Goal: Information Seeking & Learning: Find specific page/section

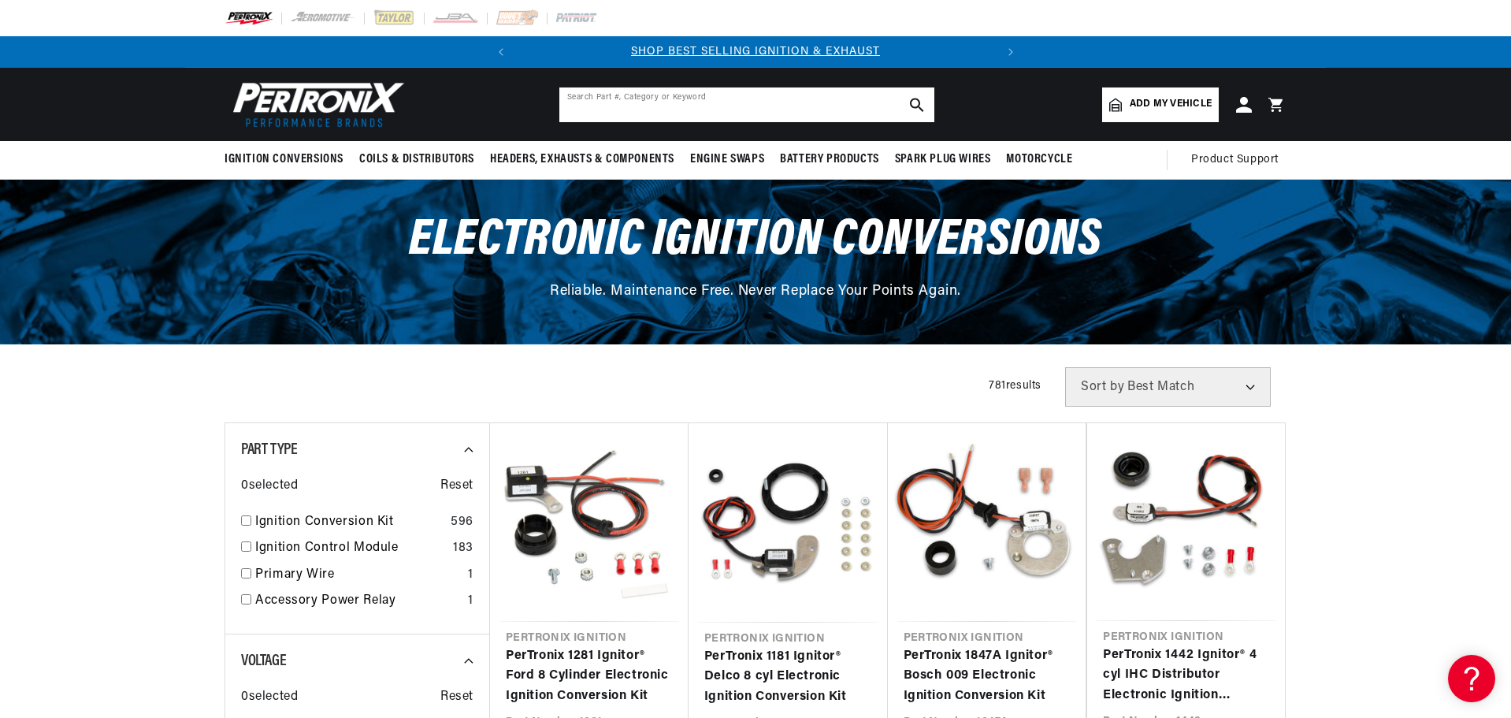
click at [641, 109] on input "text" at bounding box center [746, 104] width 375 height 35
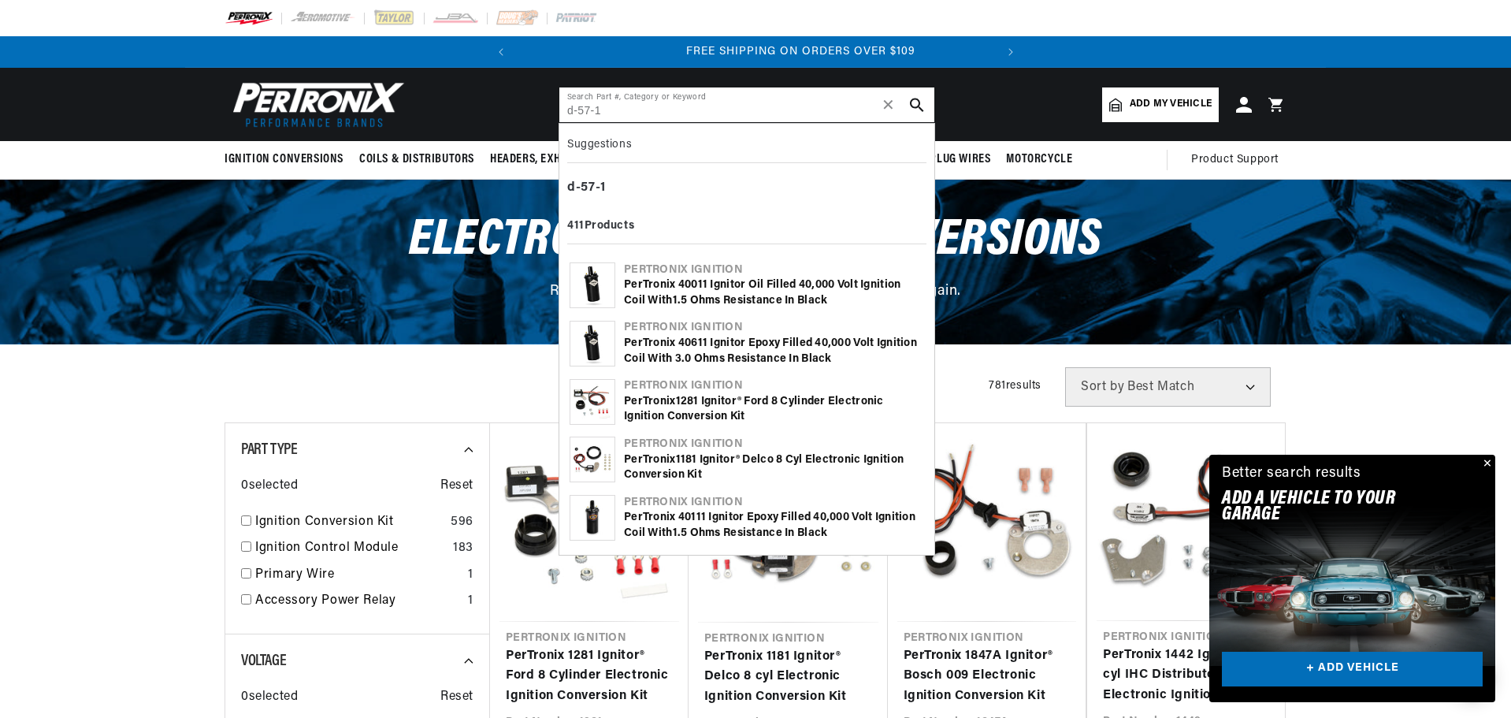
scroll to position [0, 477]
type input "d-57-1"
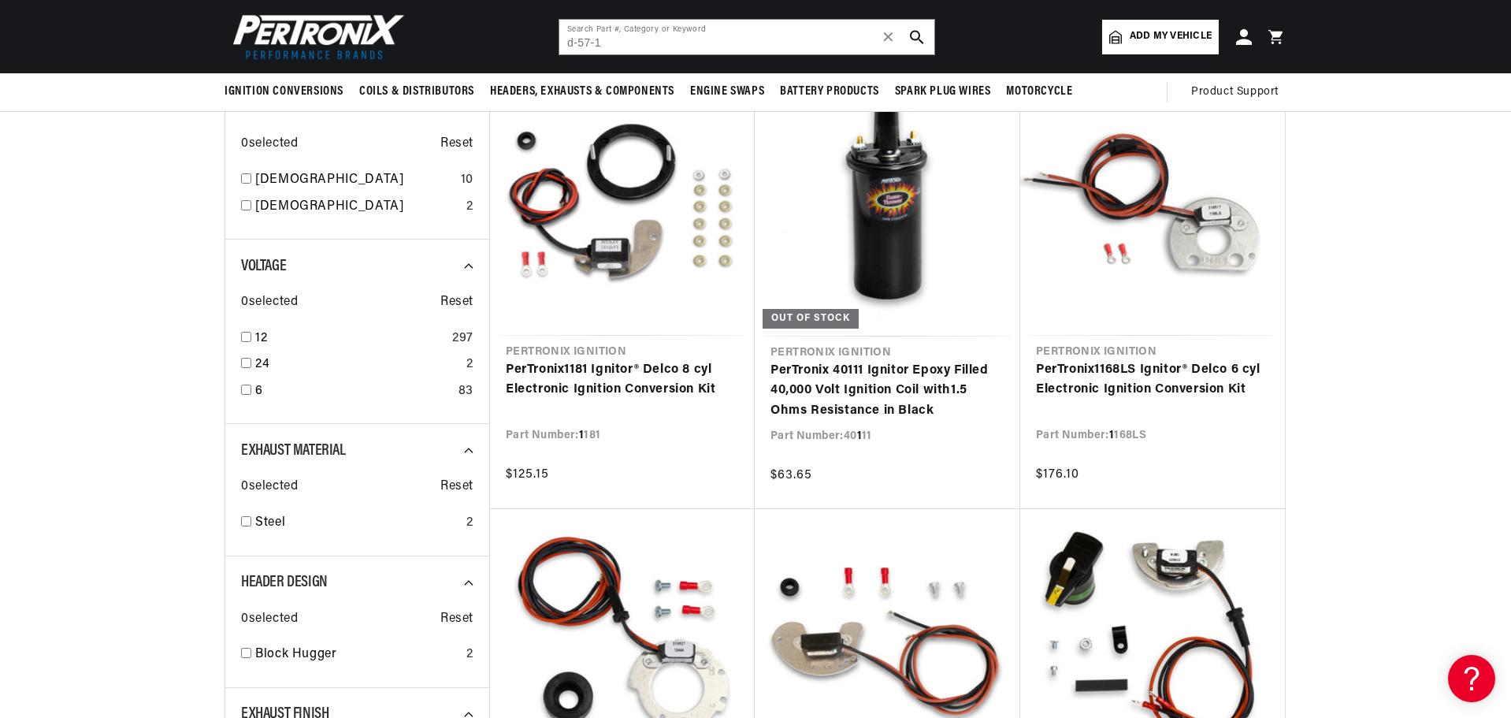
scroll to position [630, 0]
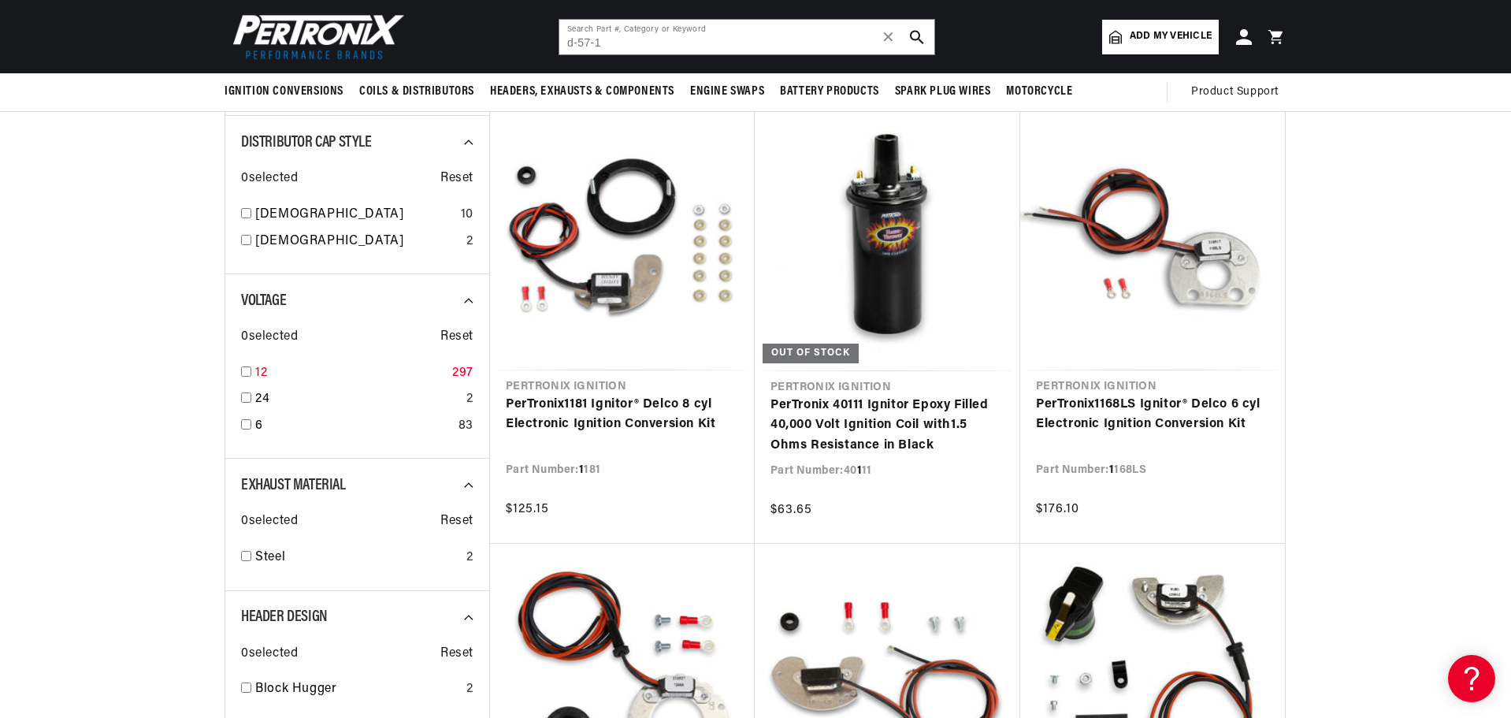
click at [254, 371] on div "12 297" at bounding box center [357, 376] width 232 height 27
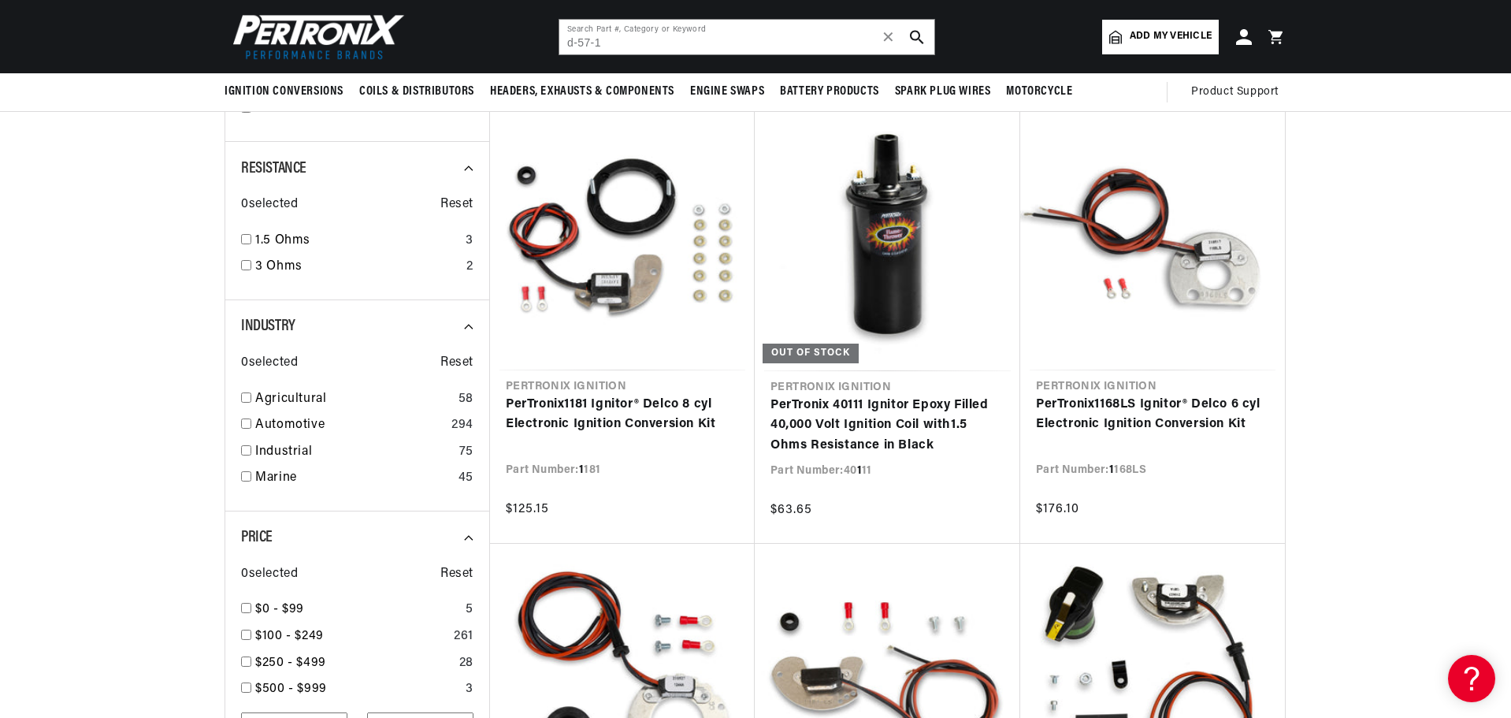
scroll to position [0, 477]
click at [246, 261] on input "checkbox" at bounding box center [246, 265] width 10 height 10
checkbox input "true"
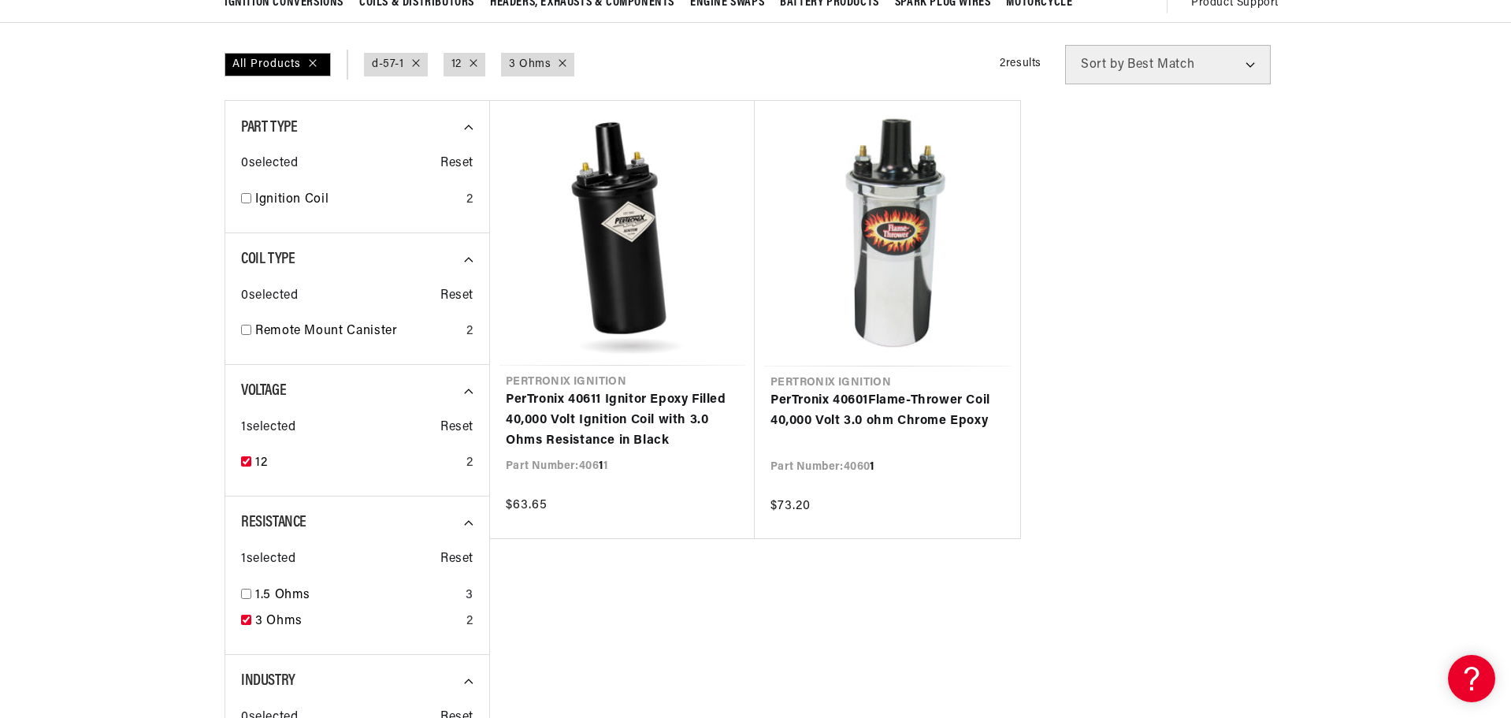
scroll to position [158, 0]
click at [245, 458] on input "checkbox" at bounding box center [246, 460] width 10 height 10
checkbox input "false"
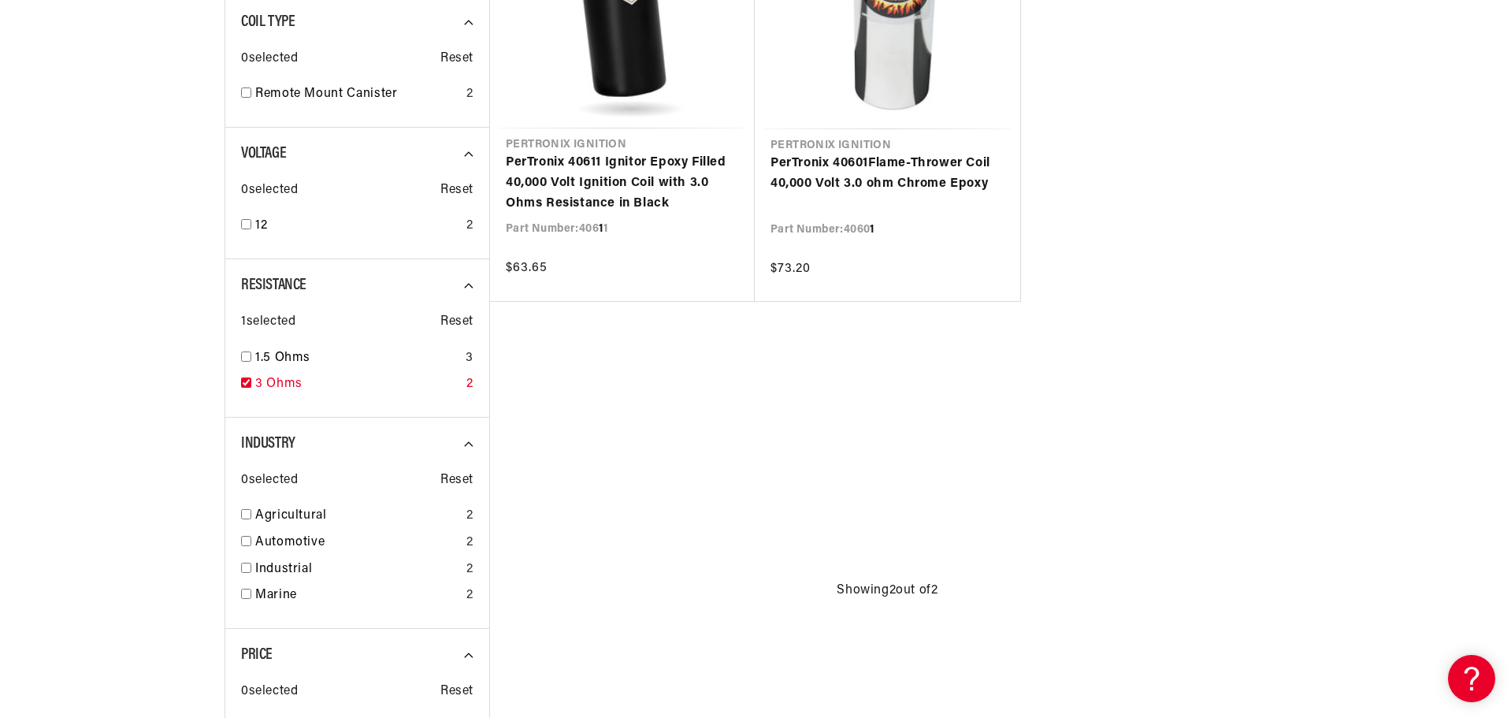
scroll to position [0, 477]
click at [247, 381] on input "checkbox" at bounding box center [246, 382] width 10 height 10
checkbox input "true"
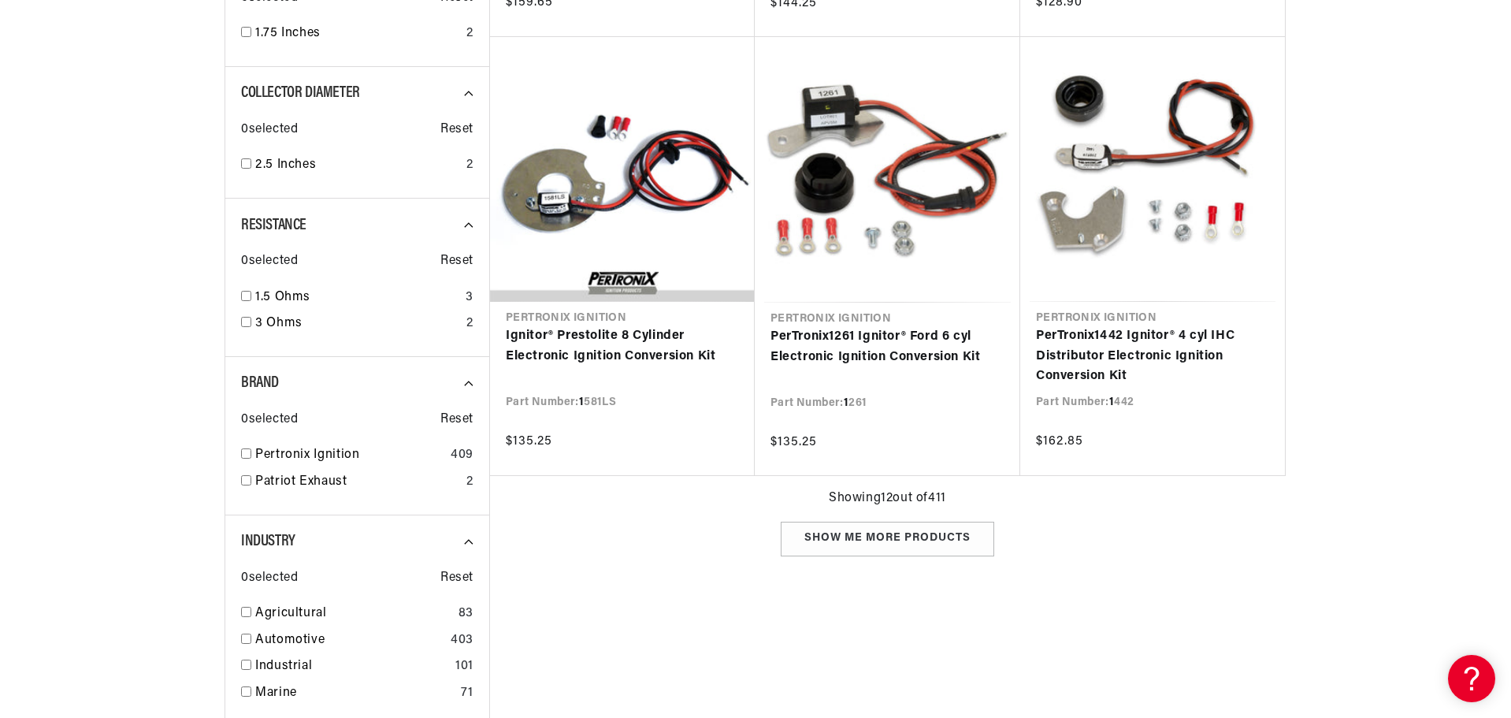
scroll to position [1654, 0]
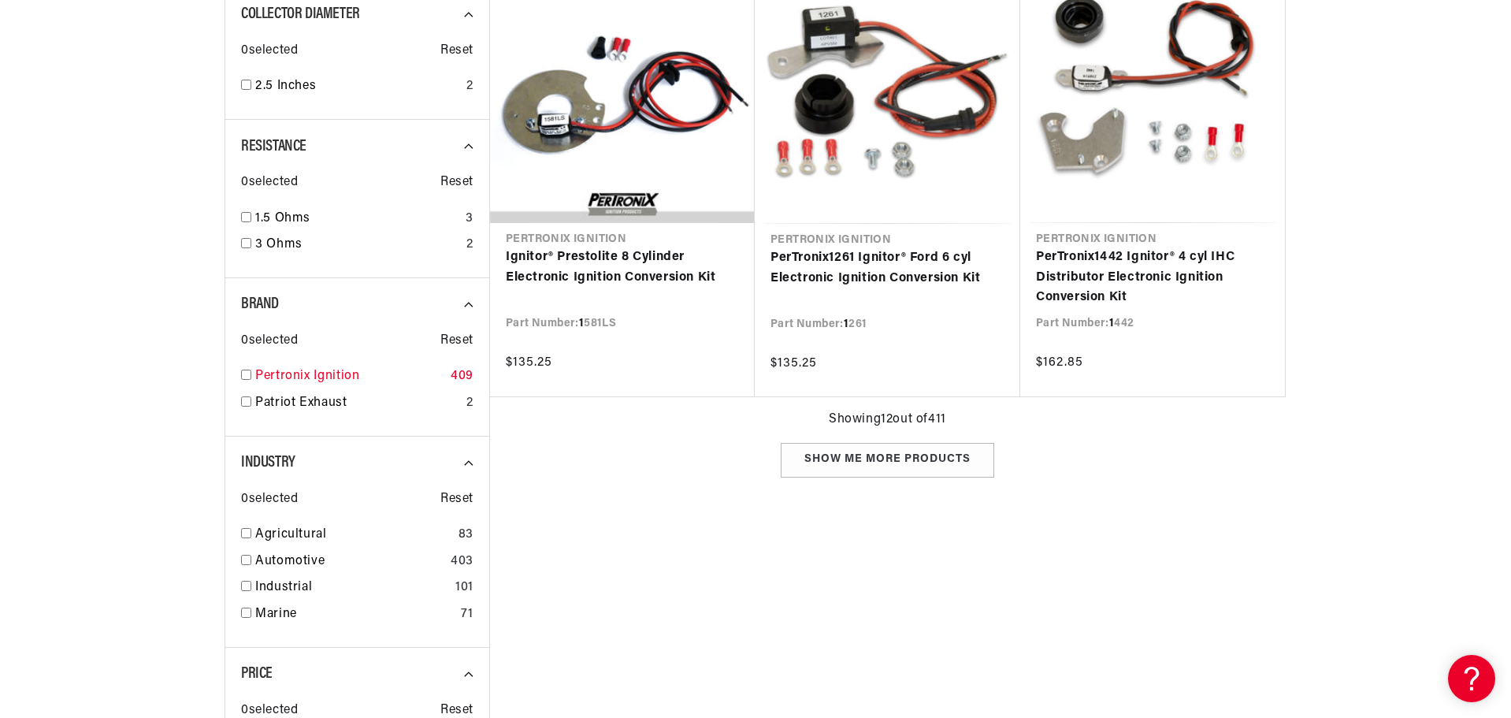
click at [247, 375] on input "checkbox" at bounding box center [246, 374] width 10 height 10
checkbox input "false"
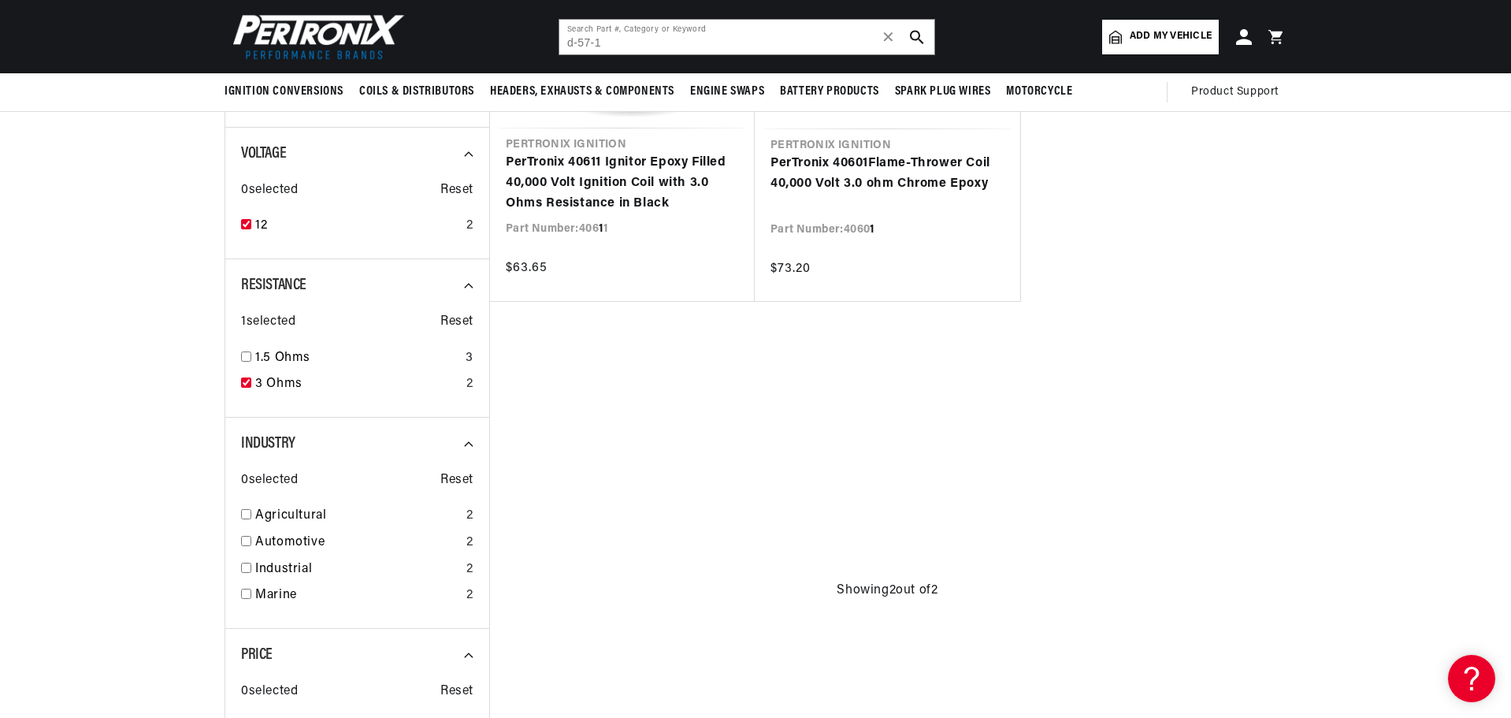
checkbox input "true"
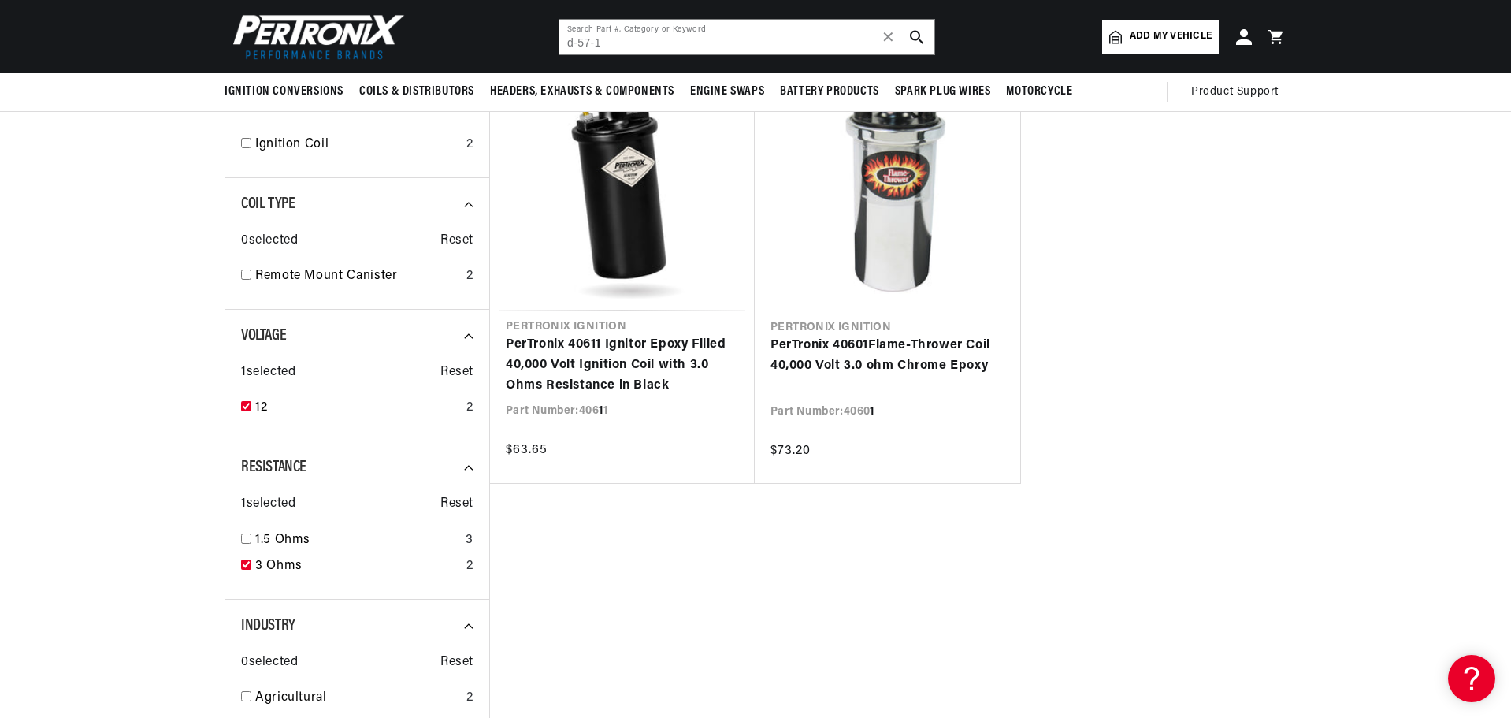
scroll to position [158, 0]
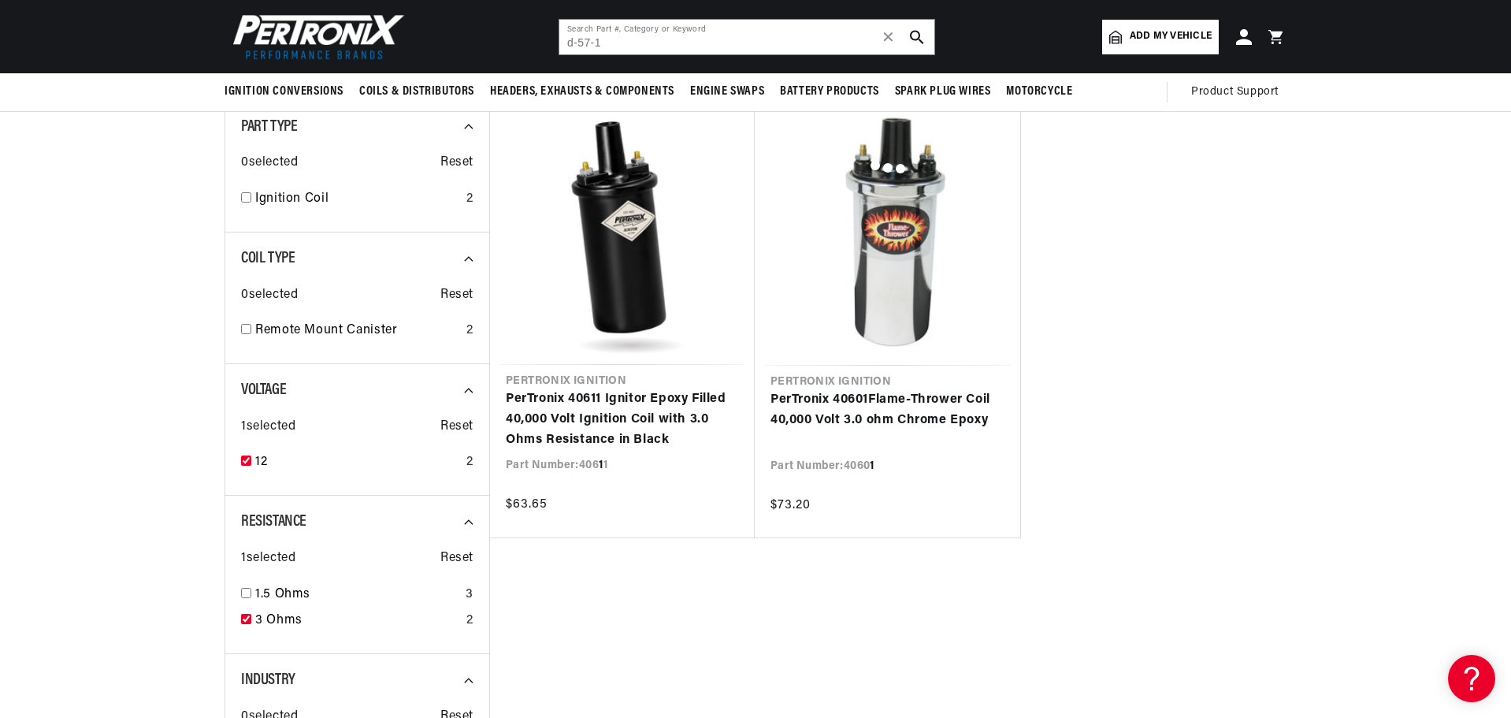
scroll to position [0, 477]
checkbox input "false"
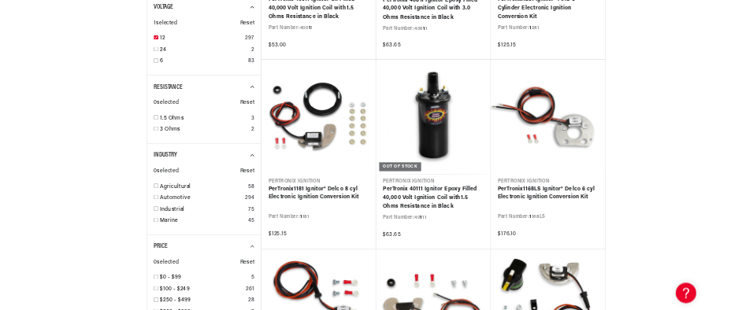
scroll to position [630, 0]
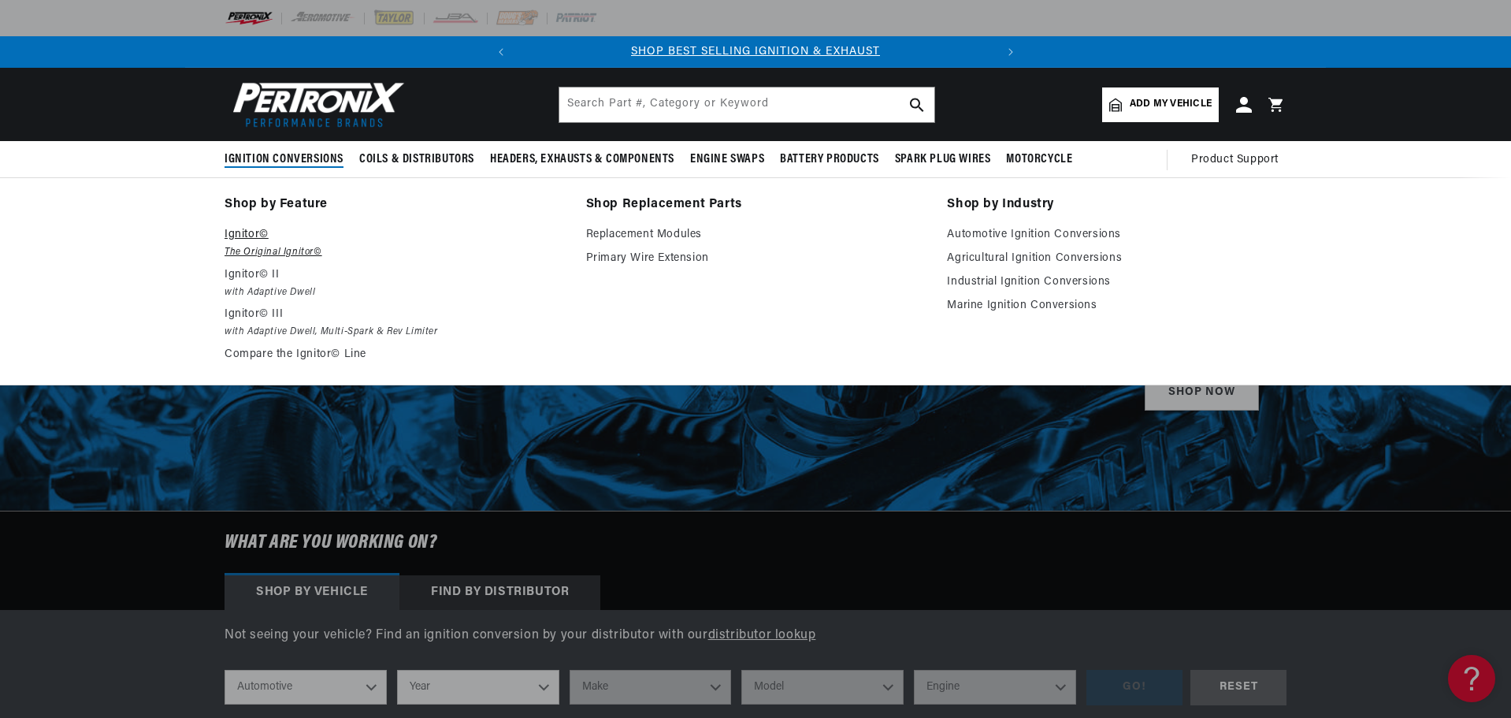
click at [266, 250] on em "The Original Ignitor©" at bounding box center [393, 252] width 339 height 17
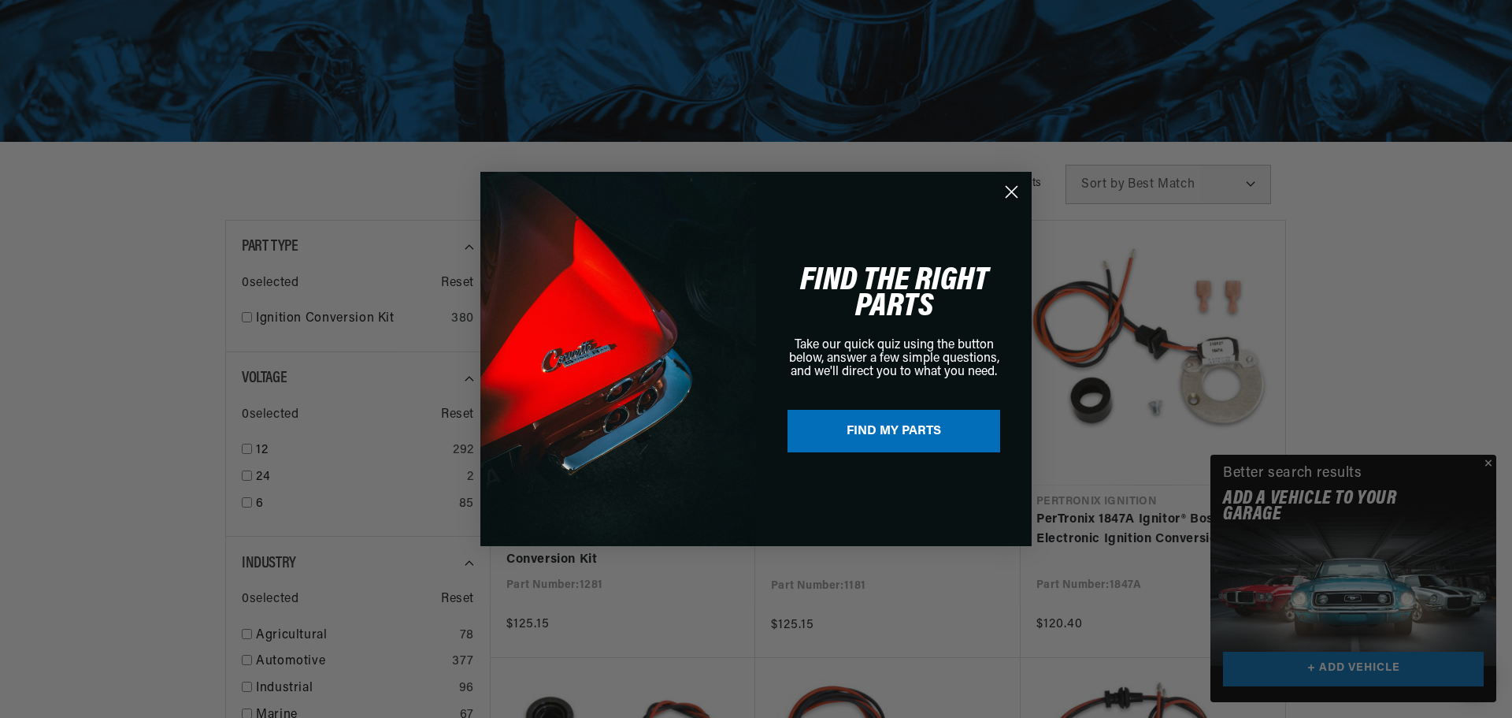
drag, startPoint x: 1014, startPoint y: 191, endPoint x: 1023, endPoint y: 197, distance: 10.9
click at [1013, 191] on icon "Close dialog" at bounding box center [1012, 192] width 28 height 28
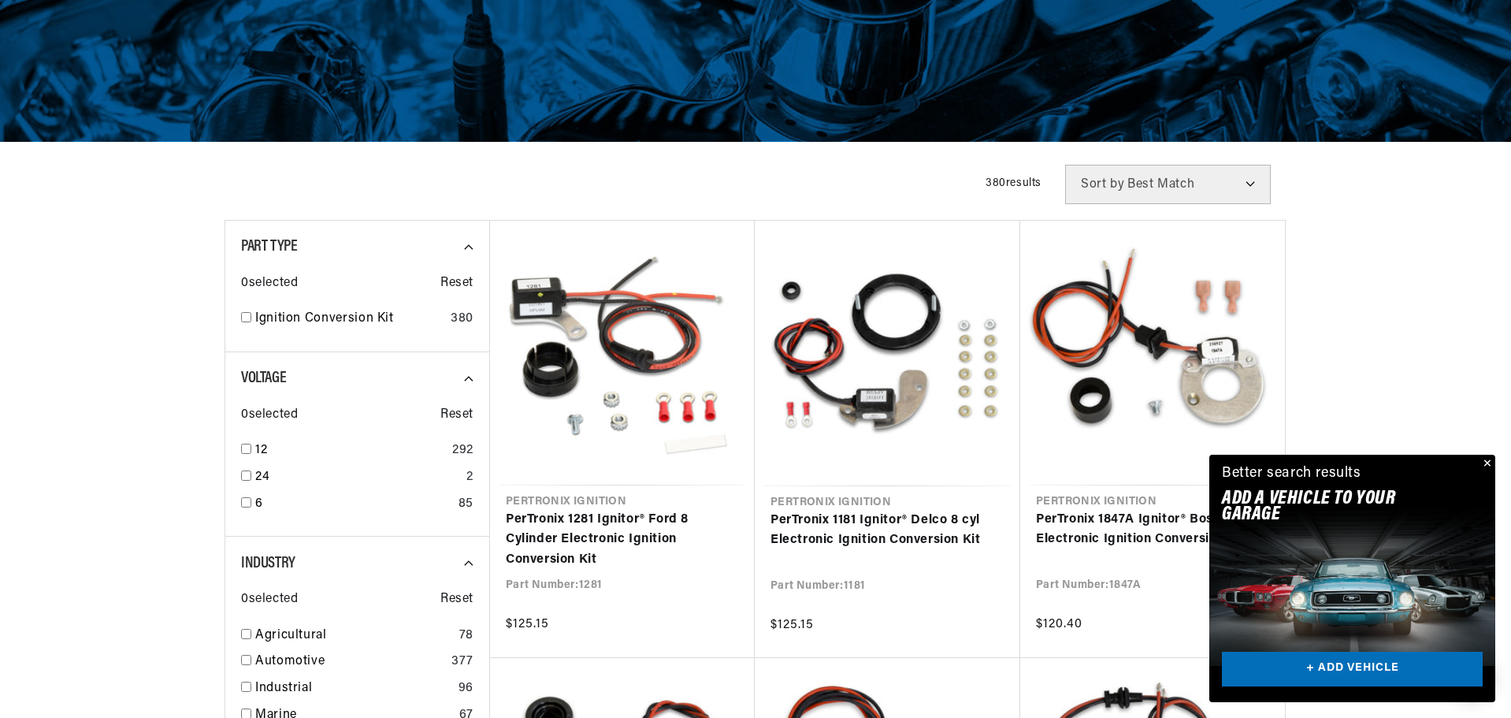
scroll to position [0, 477]
click at [1486, 460] on button "Close" at bounding box center [1485, 463] width 19 height 19
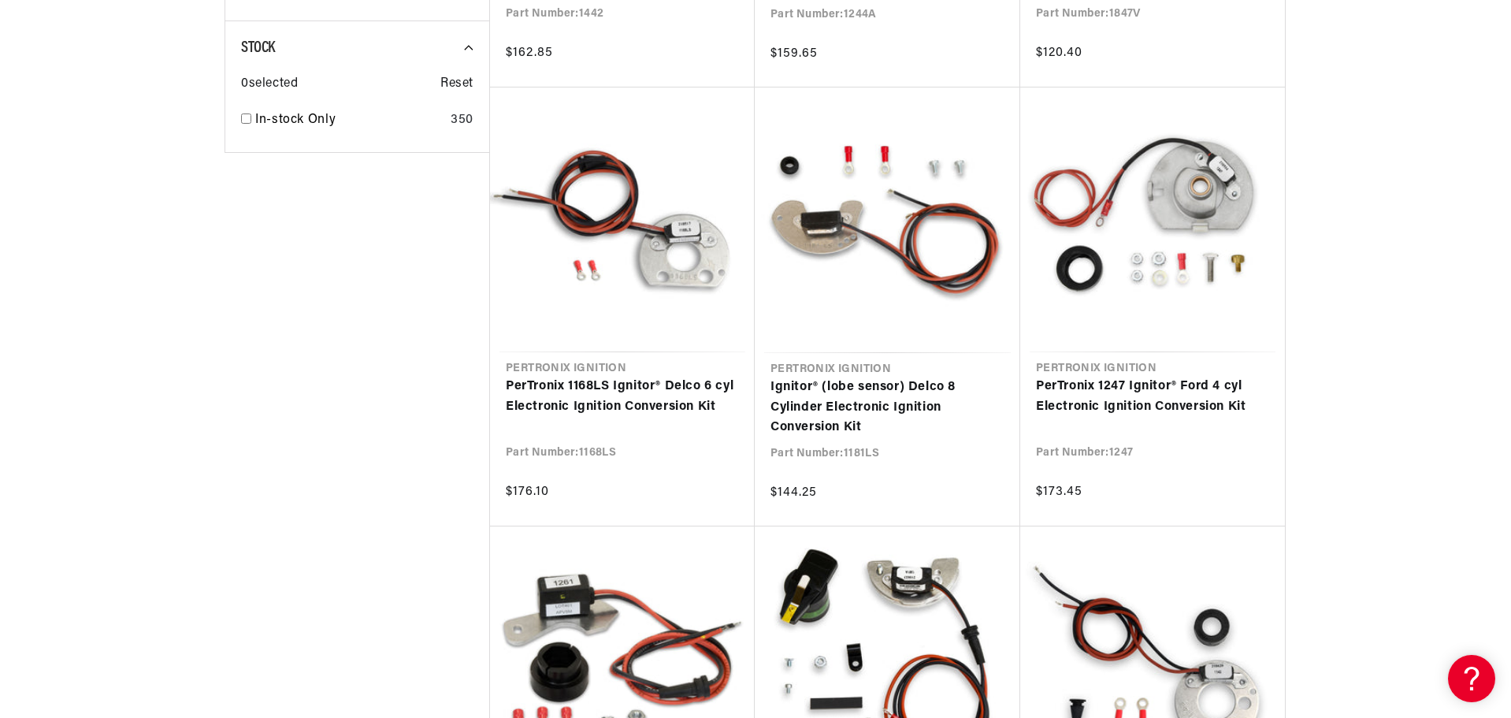
scroll to position [1339, 0]
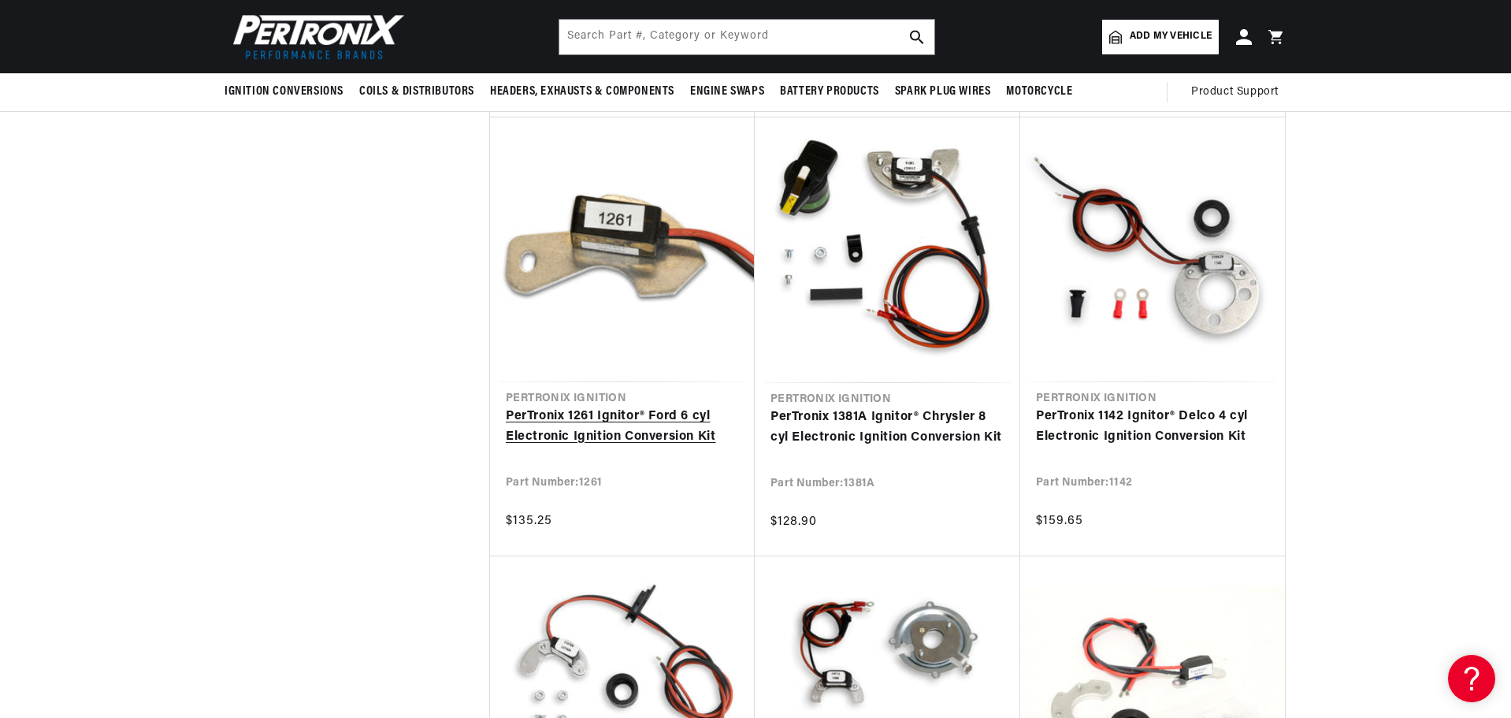
scroll to position [0, 477]
